Goal: Transaction & Acquisition: Purchase product/service

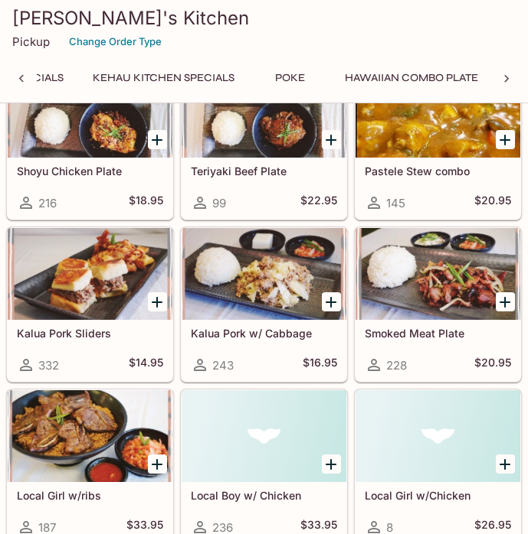
scroll to position [0, 211]
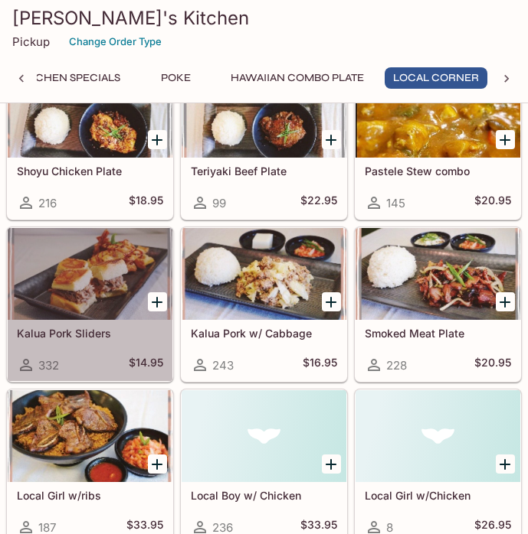
click at [74, 291] on div at bounding box center [90, 274] width 165 height 92
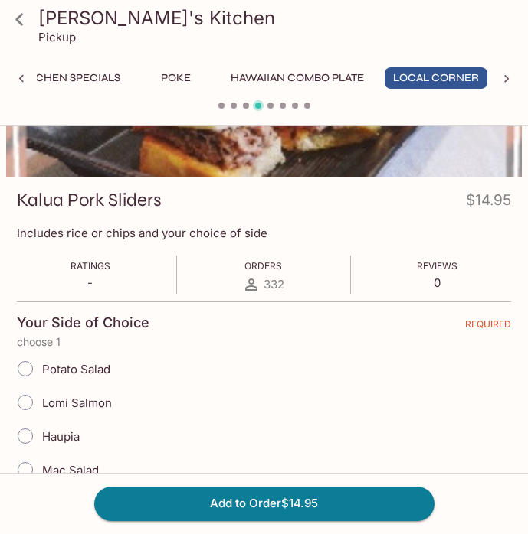
scroll to position [230, 0]
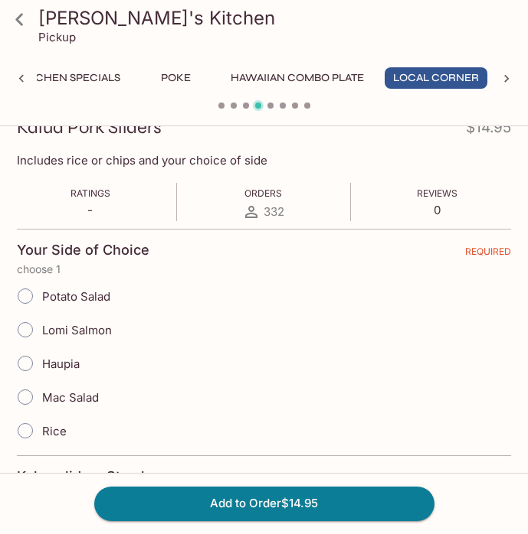
click at [61, 396] on span "Mac Salad" at bounding box center [70, 397] width 57 height 15
click at [41, 396] on input "Mac Salad" at bounding box center [25, 397] width 32 height 32
radio input "true"
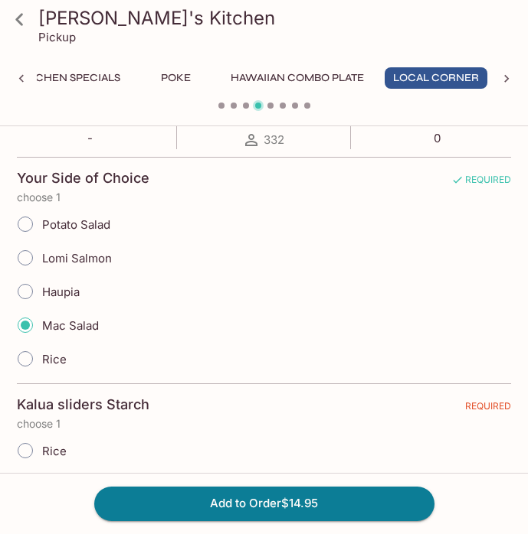
scroll to position [462, 0]
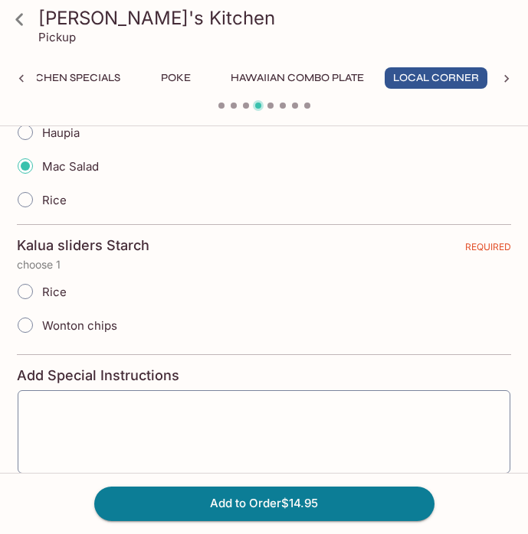
click at [86, 328] on span "Wonton chips" at bounding box center [79, 326] width 75 height 15
click at [41, 328] on input "Wonton chips" at bounding box center [25, 325] width 32 height 32
radio input "true"
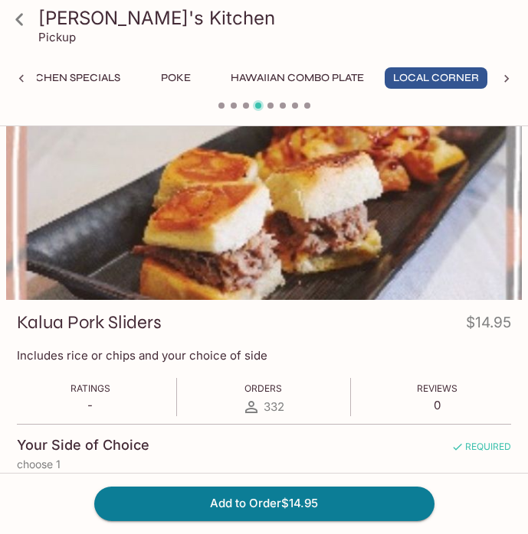
scroll to position [0, 0]
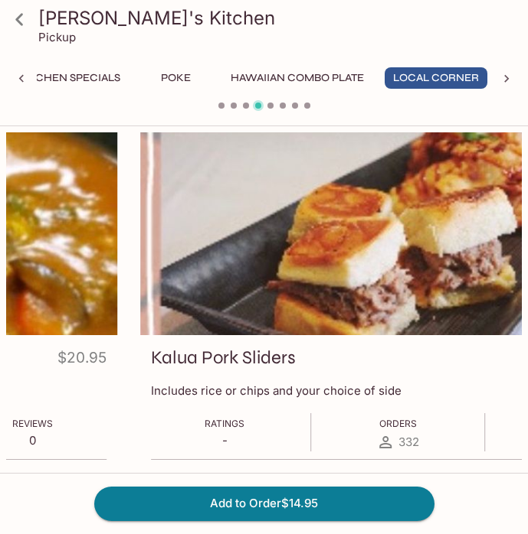
drag, startPoint x: 119, startPoint y: 353, endPoint x: 185, endPoint y: 356, distance: 65.2
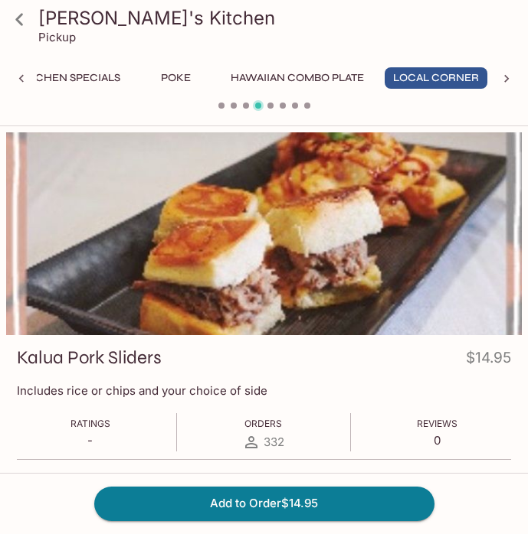
click at [513, 31] on div "Pickup" at bounding box center [276, 37] width 477 height 15
click at [502, 23] on h3 "[PERSON_NAME]'s Kitchen" at bounding box center [276, 18] width 477 height 24
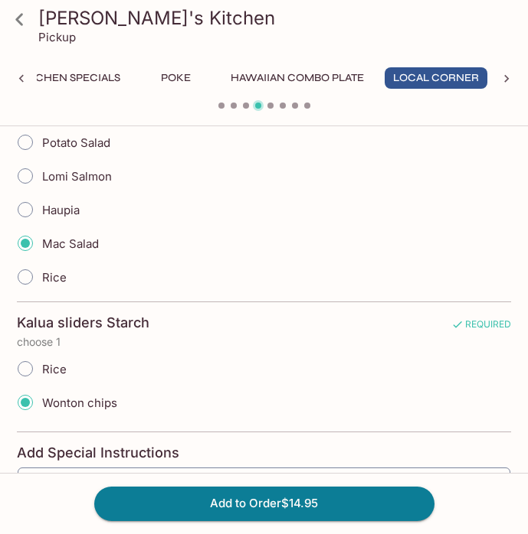
scroll to position [462, 0]
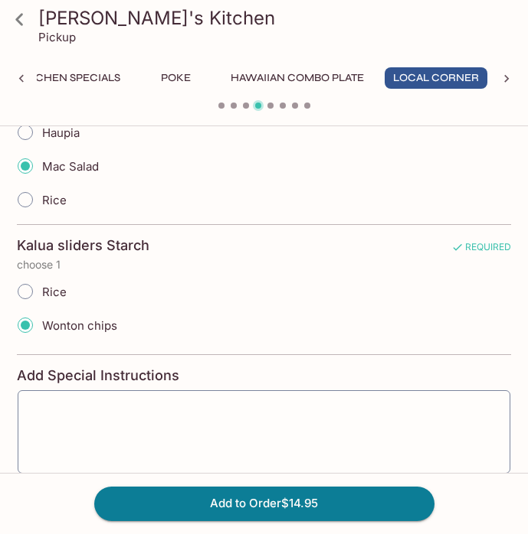
click at [495, 167] on div "Mac Salad" at bounding box center [264, 166] width 494 height 34
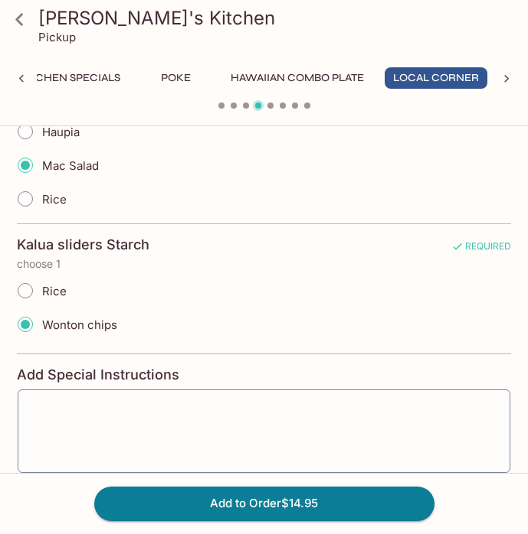
scroll to position [545, 0]
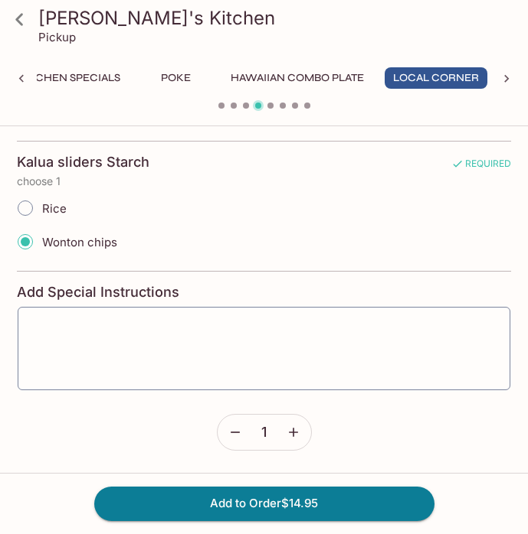
click at [499, 226] on div "Wonton chips" at bounding box center [264, 242] width 494 height 34
